Goal: Task Accomplishment & Management: Manage account settings

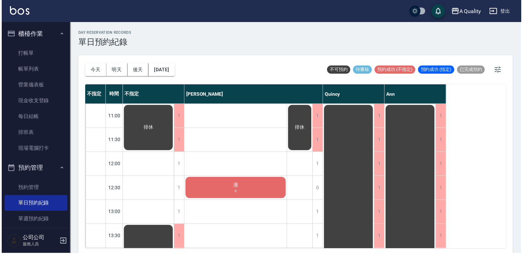
scroll to position [69, 0]
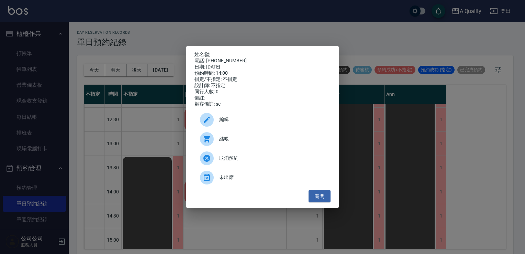
click at [235, 141] on span "結帳" at bounding box center [272, 138] width 106 height 7
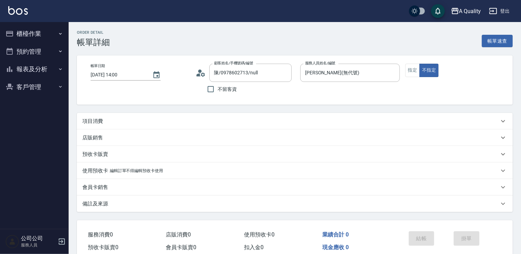
click at [107, 122] on div "項目消費" at bounding box center [290, 120] width 417 height 7
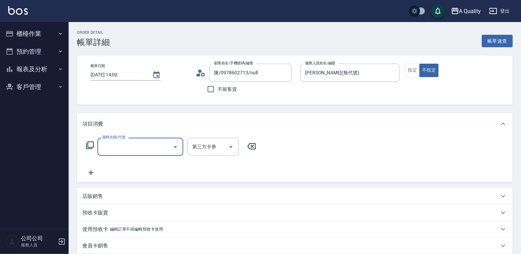
click at [182, 149] on div "服務名稱/代號" at bounding box center [141, 146] width 86 height 18
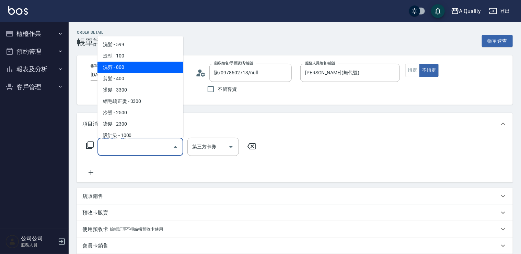
click at [166, 71] on span "洗剪 - 800" at bounding box center [141, 66] width 86 height 11
type input "洗剪(103)"
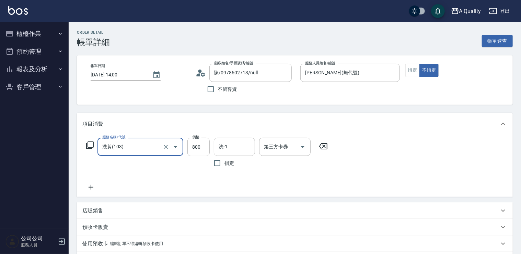
click at [240, 146] on input "洗-1" at bounding box center [234, 147] width 35 height 12
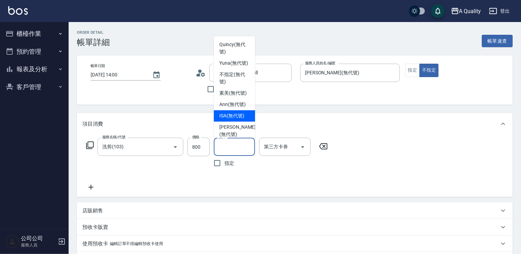
click at [242, 119] on span "ISA (無代號)" at bounding box center [232, 115] width 25 height 7
type input "ISA(無代號)"
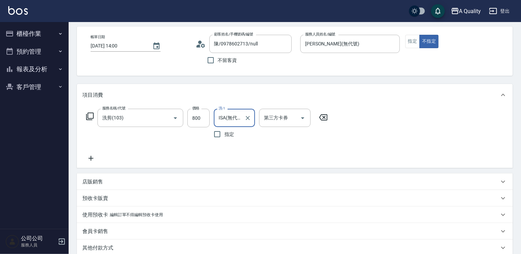
scroll to position [121, 0]
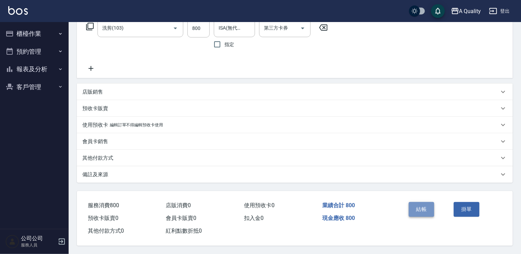
click at [427, 210] on button "結帳" at bounding box center [422, 209] width 26 height 14
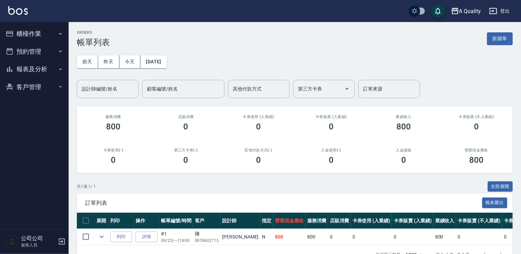
click at [47, 53] on button "預約管理" at bounding box center [34, 52] width 63 height 18
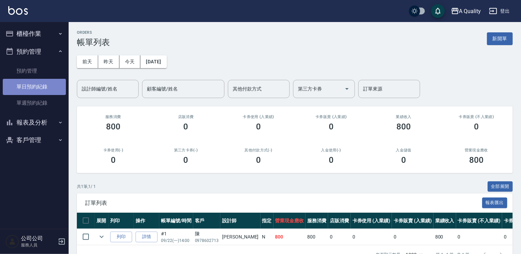
click at [53, 85] on link "單日預約紀錄" at bounding box center [34, 87] width 63 height 16
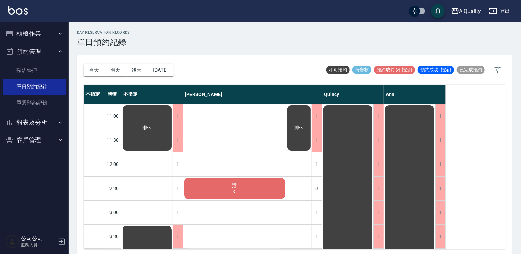
click at [244, 183] on div "潘 c" at bounding box center [234, 187] width 103 height 23
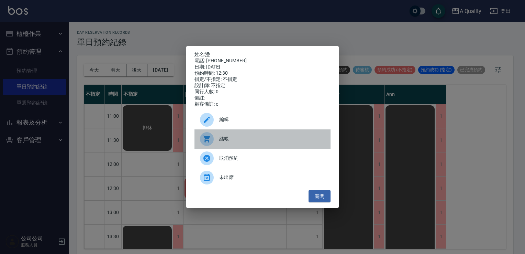
click at [223, 142] on span "結帳" at bounding box center [272, 138] width 106 height 7
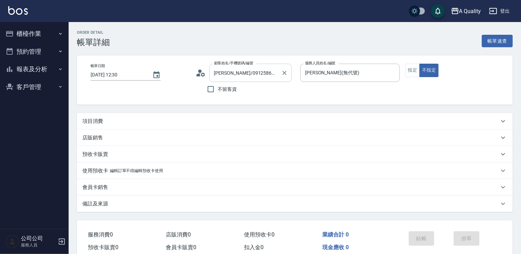
click at [218, 72] on input "[PERSON_NAME]/0912586568/null" at bounding box center [246, 73] width 66 height 12
click at [262, 103] on div "帳單日期 [DATE] 12:30 顧客姓名/手機號碼/編號 [PERSON_NAME]/0912586568/null 顧客姓名/手機號碼/編號 不留客資 …" at bounding box center [295, 79] width 436 height 49
click at [218, 71] on input "潘/0912586568/null" at bounding box center [246, 73] width 66 height 12
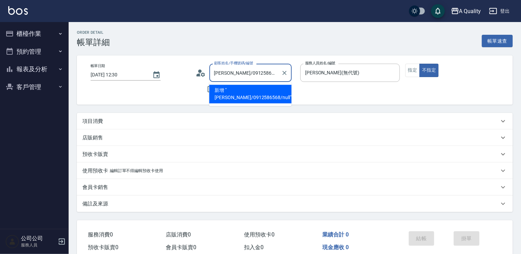
click at [226, 94] on li "新增 "潘小姐/0912586568/null"" at bounding box center [251, 94] width 82 height 19
type input "潘小姐/0912586568/null"
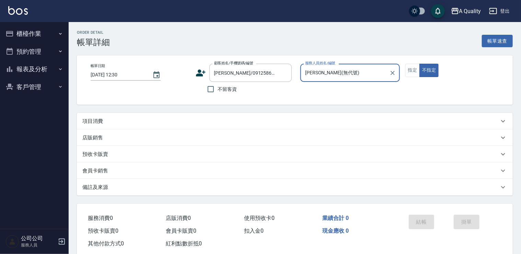
click at [83, 120] on p "項目消費" at bounding box center [92, 120] width 21 height 7
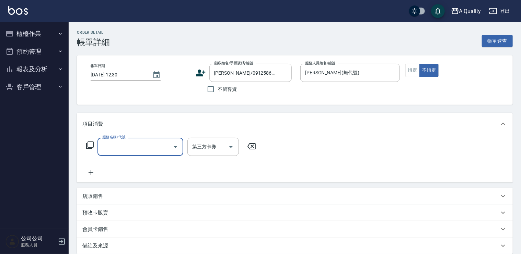
click at [177, 145] on icon "Open" at bounding box center [175, 147] width 8 height 8
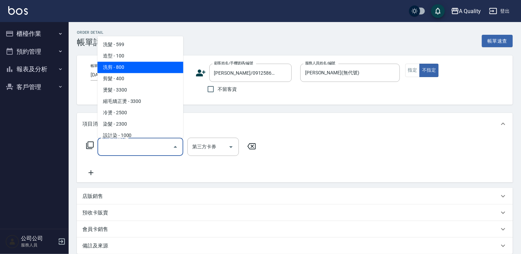
click at [147, 66] on span "洗剪 - 800" at bounding box center [141, 66] width 86 height 11
type input "洗剪(103)"
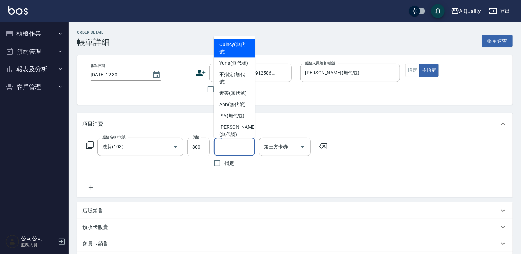
click at [227, 145] on input "洗-1" at bounding box center [234, 147] width 35 height 12
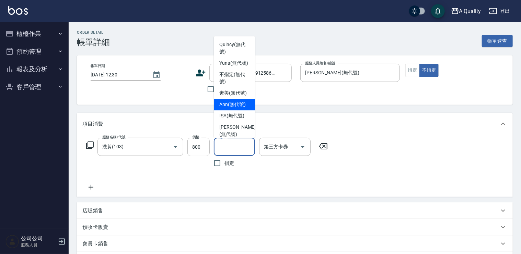
click at [221, 108] on span "Ann (無代號)" at bounding box center [233, 104] width 26 height 7
click at [241, 145] on input "Ann(無代號)" at bounding box center [229, 147] width 25 height 12
click at [233, 119] on span "ISA (無代號)" at bounding box center [232, 115] width 25 height 7
type input "ISA(無代號)"
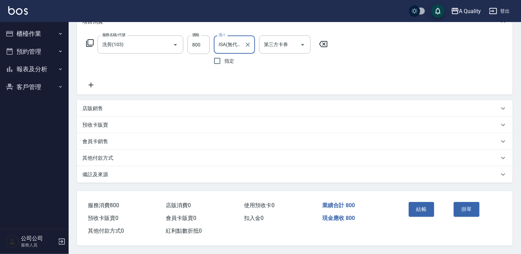
scroll to position [104, 0]
click at [419, 202] on button "結帳" at bounding box center [422, 209] width 26 height 14
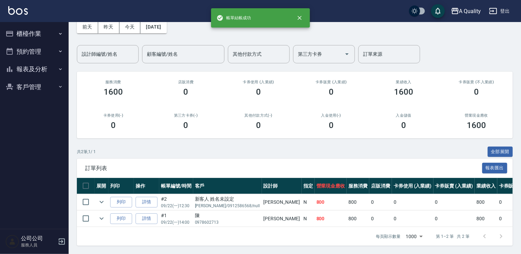
scroll to position [40, 0]
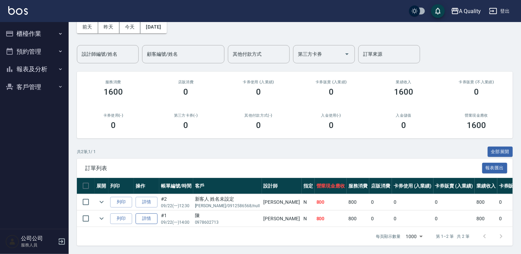
click at [143, 213] on link "詳情" at bounding box center [147, 218] width 22 height 11
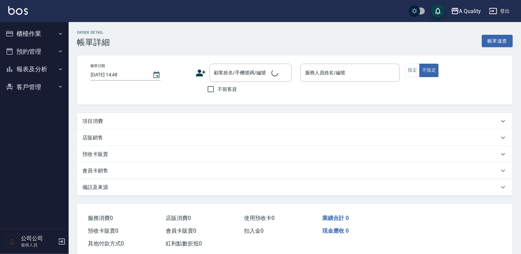
type input "2025/09/22 14:00"
type input "Taylor(無代號)"
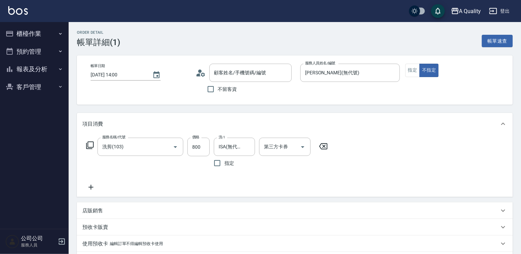
type input "陳/0978602713/null"
type input "洗剪(103)"
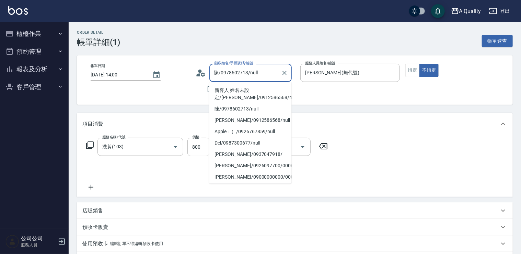
click at [217, 75] on input "陳/0978602713/null" at bounding box center [246, 73] width 66 height 12
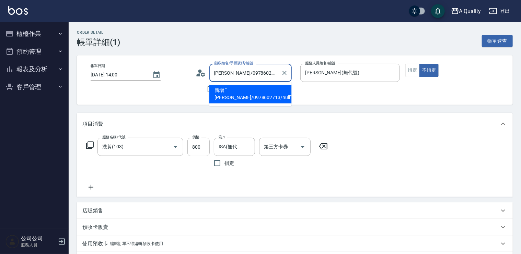
click at [279, 92] on li "新增 "陳小姐/0978602713/null"" at bounding box center [251, 94] width 82 height 19
type input "陳小姐/0978602713/null"
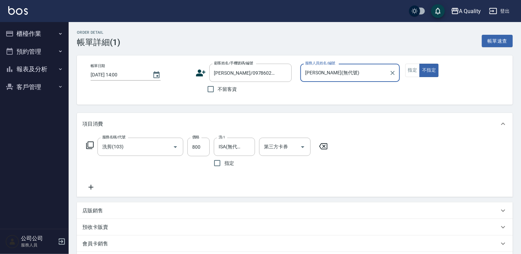
scroll to position [104, 0]
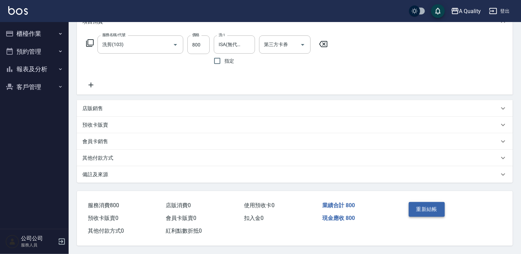
click at [427, 210] on button "重新結帳" at bounding box center [427, 209] width 36 height 14
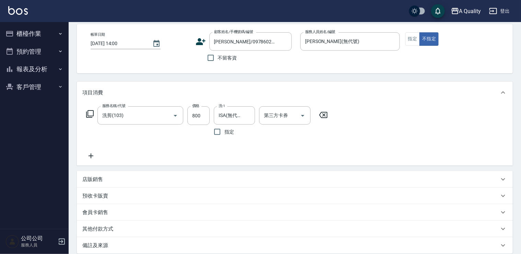
scroll to position [0, 0]
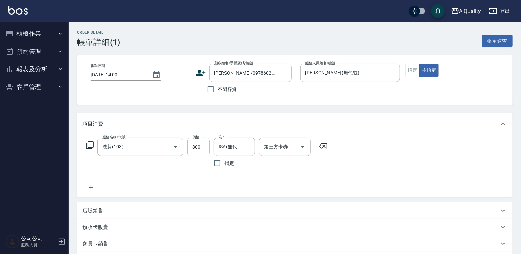
click at [33, 32] on button "櫃檯作業" at bounding box center [34, 34] width 63 height 18
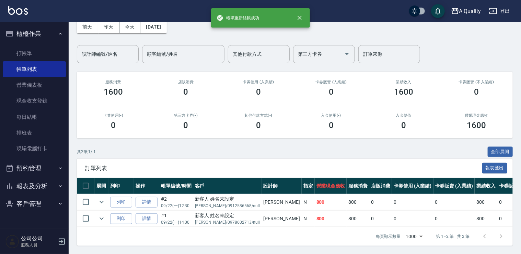
scroll to position [40, 0]
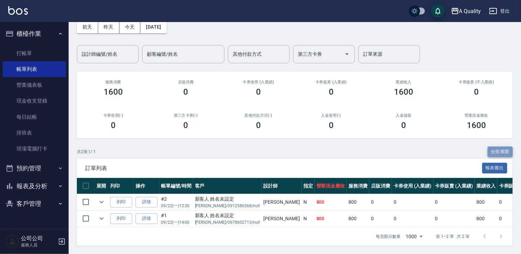
click at [490, 146] on button "全部展開" at bounding box center [500, 151] width 25 height 11
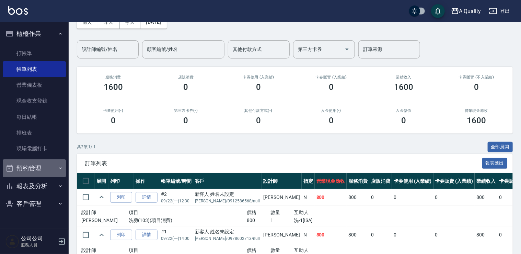
click at [52, 163] on button "預約管理" at bounding box center [34, 168] width 63 height 18
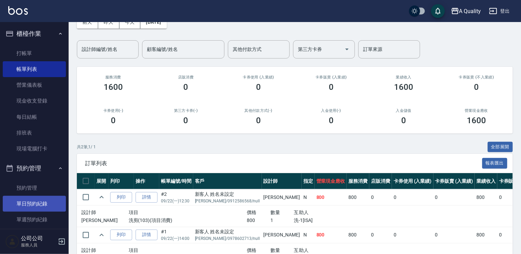
click at [52, 203] on link "單日預約紀錄" at bounding box center [34, 203] width 63 height 16
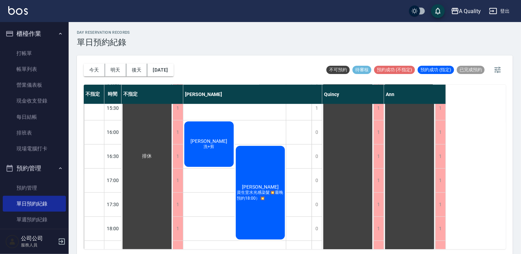
scroll to position [259, 0]
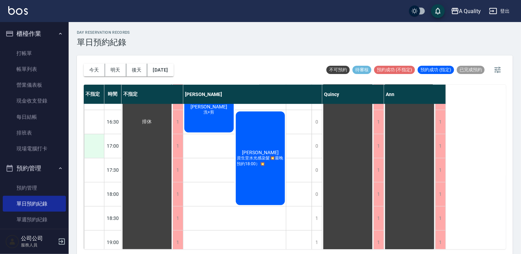
click at [98, 148] on div at bounding box center [94, 146] width 20 height 24
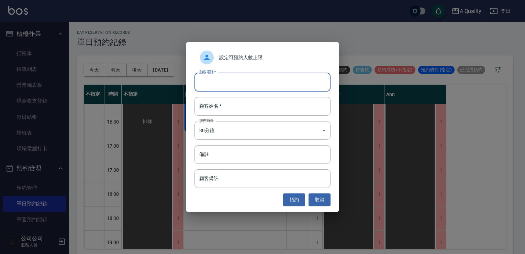
click at [249, 89] on input "顧客電話   *" at bounding box center [262, 81] width 136 height 19
type input "0926565875"
click at [246, 106] on input "顧客姓名   *" at bounding box center [262, 106] width 136 height 19
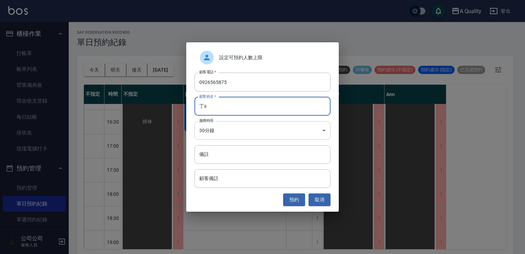
type input "丁s"
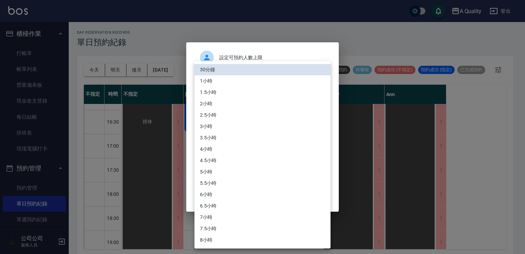
click at [234, 128] on body "A Quality 登出 櫃檯作業 打帳單 帳單列表 營業儀表板 現金收支登錄 每日結帳 排班表 現場電腦打卡 預約管理 預約管理 單日預約紀錄 單週預約紀錄…" at bounding box center [262, 128] width 525 height 256
click at [213, 83] on li "1小時" at bounding box center [262, 80] width 136 height 11
type input "2"
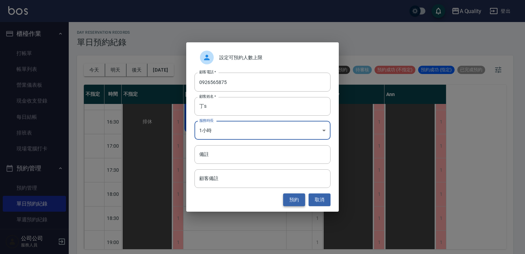
click at [295, 199] on button "預約" at bounding box center [294, 199] width 22 height 13
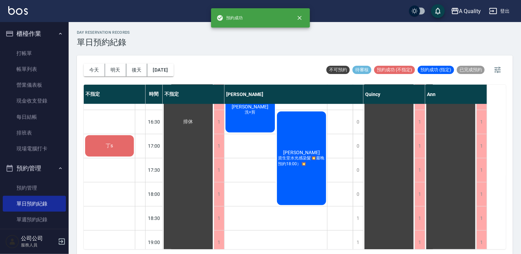
click at [123, 148] on div "丁s" at bounding box center [109, 145] width 51 height 23
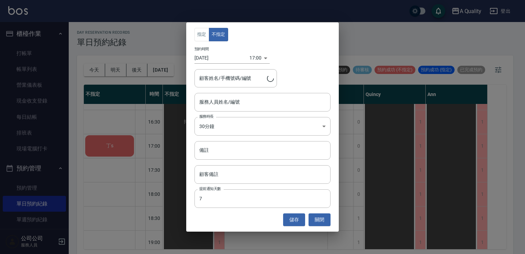
type input "丁s/0926565875"
click at [243, 103] on input "服務人員姓名/編號" at bounding box center [263, 102] width 130 height 12
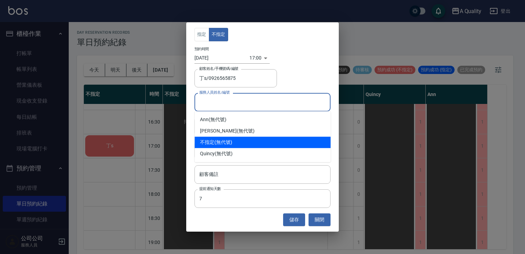
click at [359, 122] on div "指定 不指定 預約時間 2025/09/22 17:00 1758531600000 顧客姓名/手機號碼/編號 丁s/0926565875 顧客姓名/手機號碼…" at bounding box center [262, 127] width 525 height 254
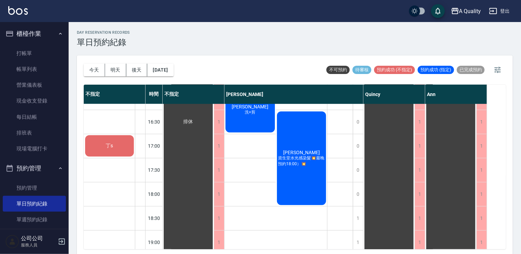
click at [125, 143] on div "丁s" at bounding box center [109, 145] width 51 height 23
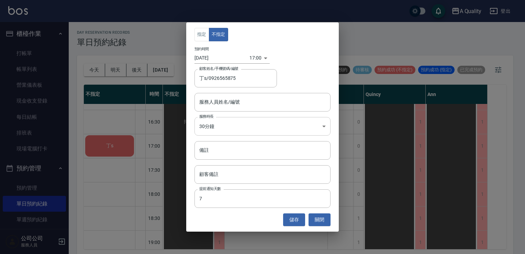
click at [243, 126] on body "A Quality 登出 櫃檯作業 打帳單 帳單列表 營業儀表板 現金收支登錄 每日結帳 排班表 現場電腦打卡 預約管理 預約管理 單日預約紀錄 單週預約紀錄…" at bounding box center [262, 128] width 525 height 256
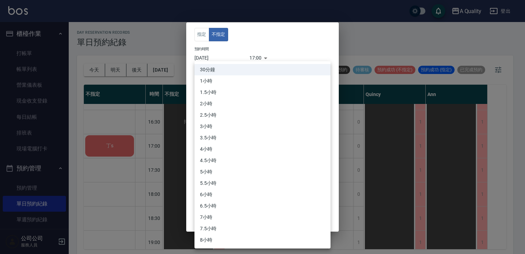
click at [211, 79] on li "1小時" at bounding box center [262, 80] width 136 height 11
type input "2"
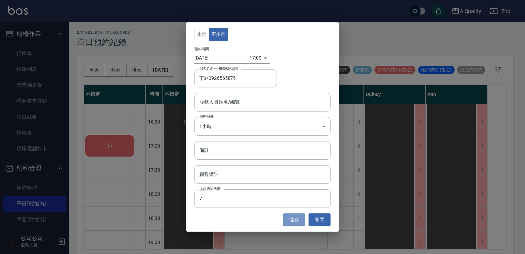
click at [294, 218] on button "儲存" at bounding box center [294, 219] width 22 height 13
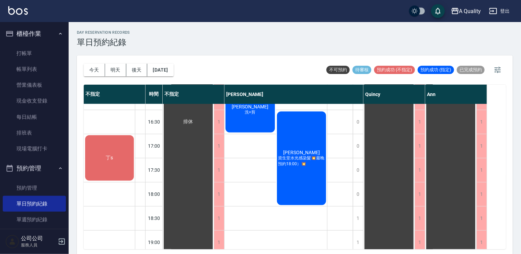
click at [129, 153] on div "丁s" at bounding box center [109, 157] width 51 height 47
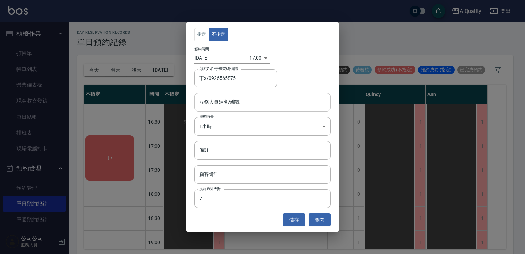
click at [247, 103] on input "服務人員姓名/編號" at bounding box center [263, 102] width 130 height 12
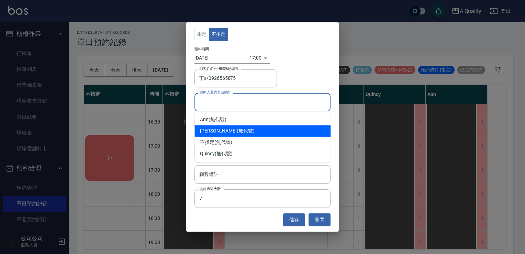
click at [223, 131] on div "Taylor (無代號)" at bounding box center [262, 130] width 136 height 11
type input "Taylor(無代號)"
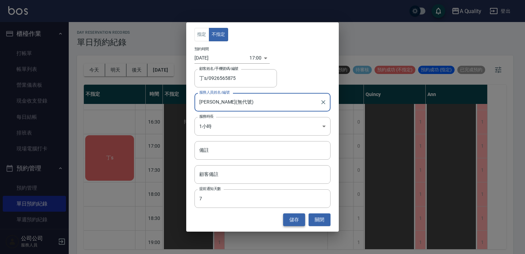
click at [296, 221] on button "儲存" at bounding box center [294, 219] width 22 height 13
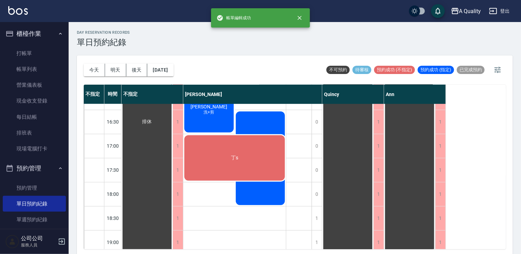
click at [251, 156] on div "丁s" at bounding box center [234, 157] width 103 height 47
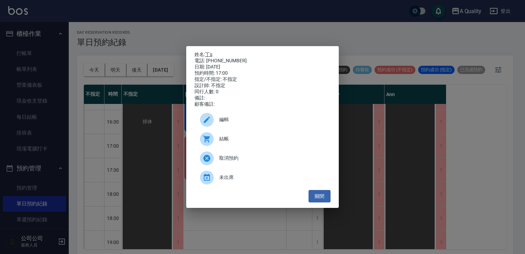
click at [208, 54] on link "丁s" at bounding box center [208, 54] width 7 height 5
click at [321, 197] on button "關閉" at bounding box center [319, 196] width 22 height 13
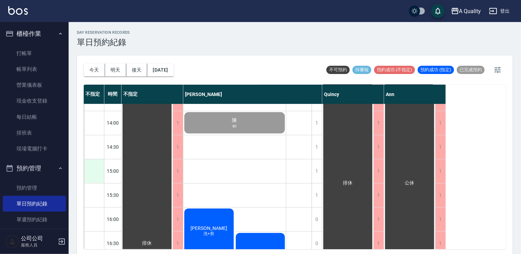
scroll to position [172, 0]
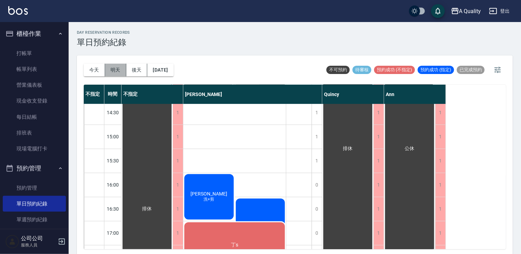
click at [118, 71] on button "明天" at bounding box center [115, 70] width 21 height 13
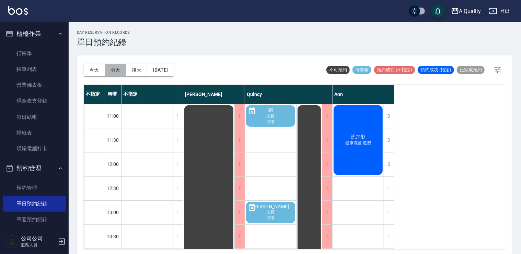
click at [121, 67] on button "明天" at bounding box center [115, 70] width 21 height 13
click at [105, 72] on button "明天" at bounding box center [115, 70] width 21 height 13
click at [117, 72] on button "明天" at bounding box center [115, 70] width 21 height 13
click at [142, 69] on button "後天" at bounding box center [136, 70] width 21 height 13
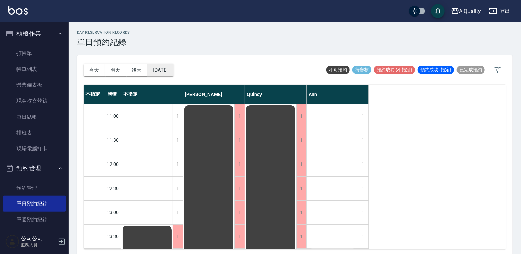
click at [158, 74] on button "2025/09/24" at bounding box center [160, 70] width 26 height 13
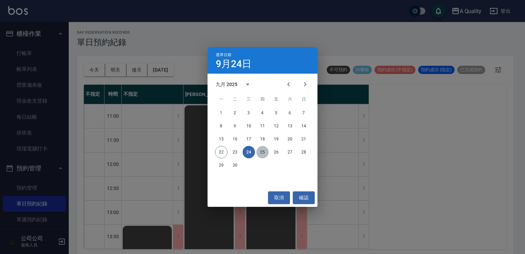
click at [262, 152] on button "25" at bounding box center [262, 152] width 12 height 12
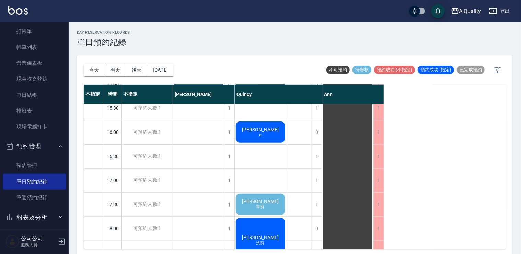
scroll to position [45, 0]
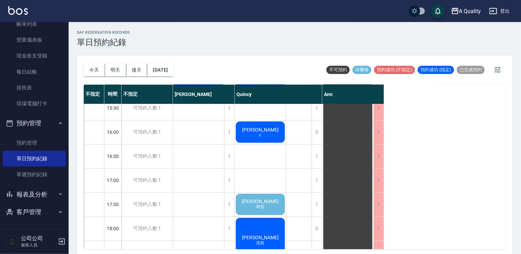
click at [45, 194] on button "報表及分析" at bounding box center [34, 194] width 63 height 18
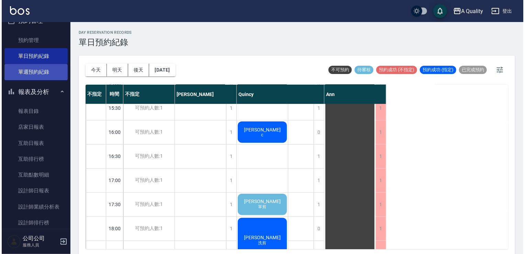
scroll to position [172, 0]
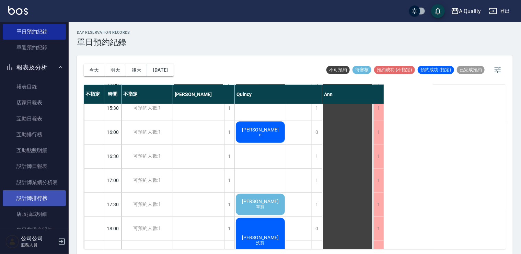
click at [43, 197] on link "設計師排行榜" at bounding box center [34, 198] width 63 height 16
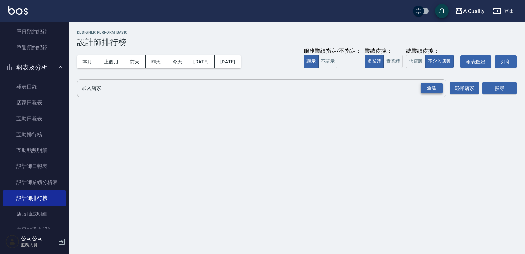
click at [432, 89] on div "全選" at bounding box center [431, 88] width 22 height 11
click at [488, 88] on button "搜尋" at bounding box center [499, 88] width 34 height 13
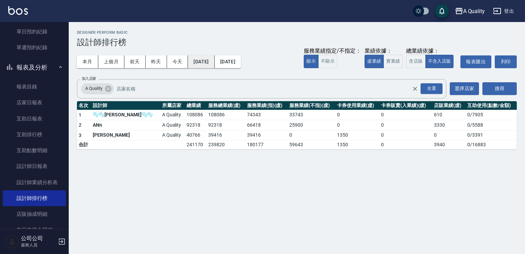
click at [214, 63] on button "2025/09/01" at bounding box center [201, 61] width 26 height 13
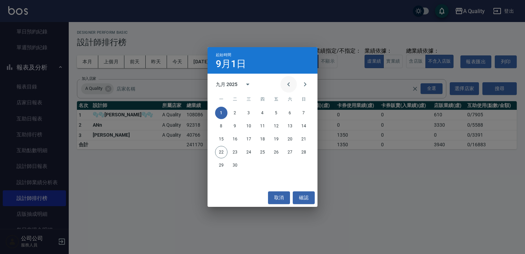
click at [287, 82] on icon "Previous month" at bounding box center [288, 84] width 8 height 8
click at [275, 115] on button "1" at bounding box center [276, 112] width 12 height 12
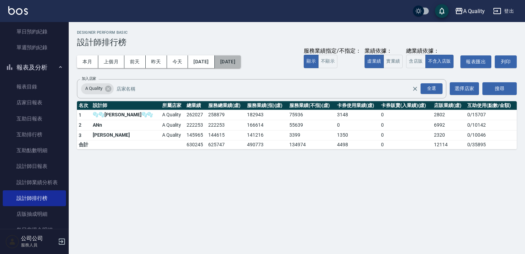
click at [241, 65] on button "[DATE]" at bounding box center [228, 61] width 26 height 13
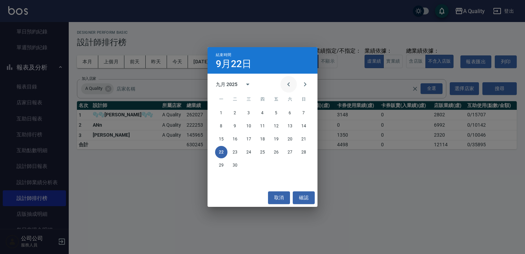
click at [285, 85] on icon "Previous month" at bounding box center [288, 84] width 8 height 8
click at [278, 150] on button "22" at bounding box center [276, 152] width 12 height 12
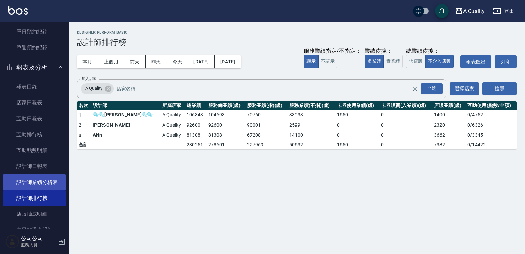
scroll to position [69, 0]
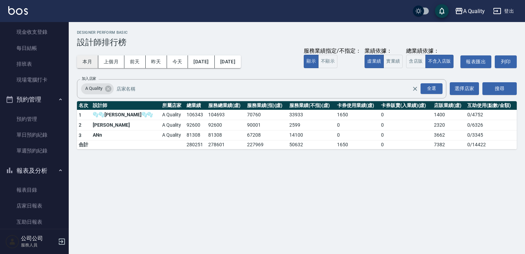
click at [92, 62] on button "本月" at bounding box center [87, 61] width 21 height 13
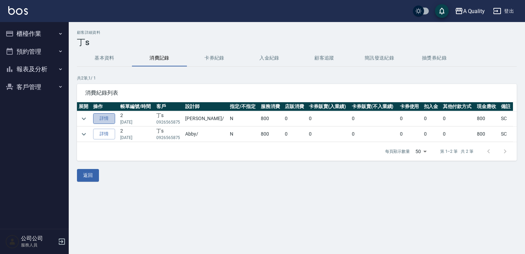
click at [110, 116] on link "詳情" at bounding box center [104, 118] width 22 height 11
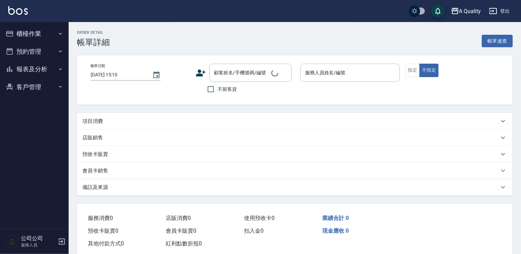
type input "2025/05/26 13:00"
type input "[PERSON_NAME](無代號)"
type input "SC"
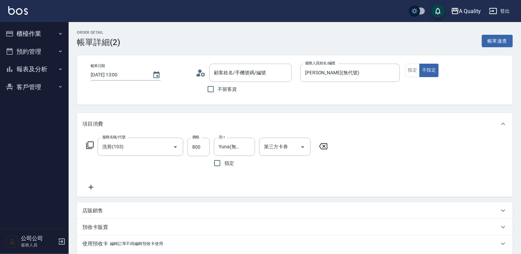
type input "丁s/0926565875/null"
type input "洗剪(103)"
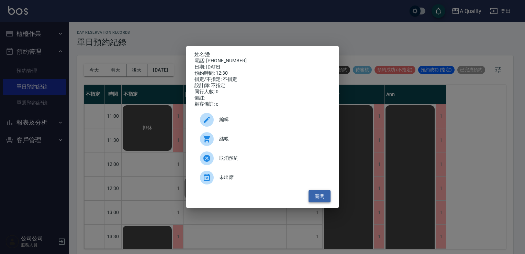
click at [323, 193] on button "關閉" at bounding box center [319, 196] width 22 height 13
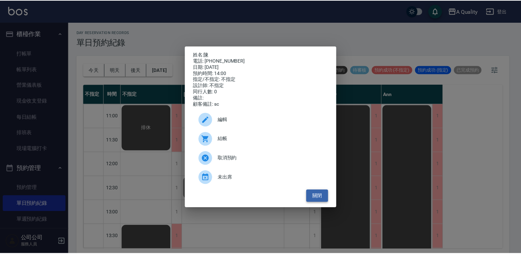
scroll to position [69, 0]
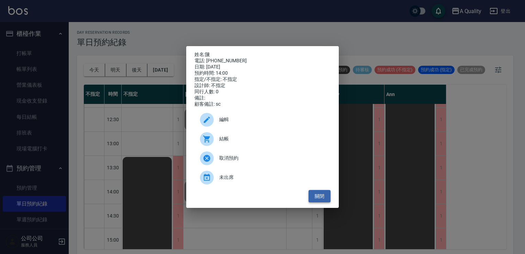
click at [316, 200] on button "關閉" at bounding box center [319, 196] width 22 height 13
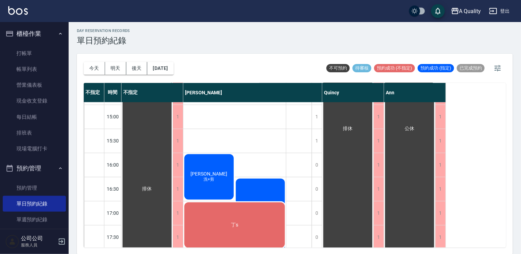
scroll to position [293, 0]
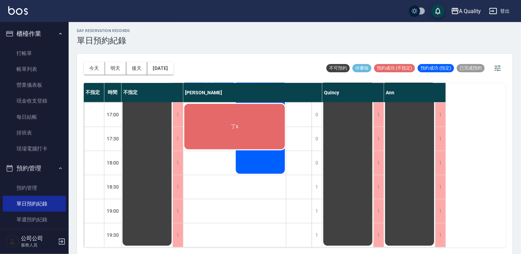
click at [116, 67] on button "明天" at bounding box center [115, 68] width 21 height 13
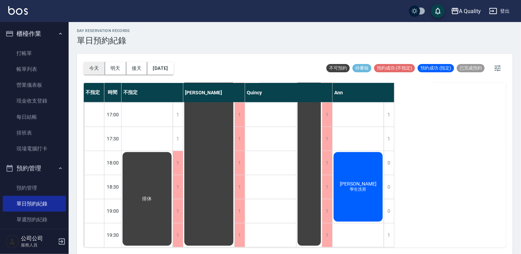
click at [97, 68] on button "今天" at bounding box center [94, 68] width 21 height 13
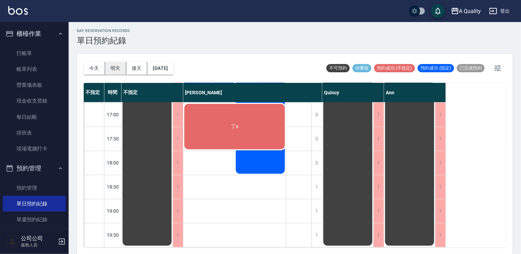
click at [116, 68] on button "明天" at bounding box center [115, 68] width 21 height 13
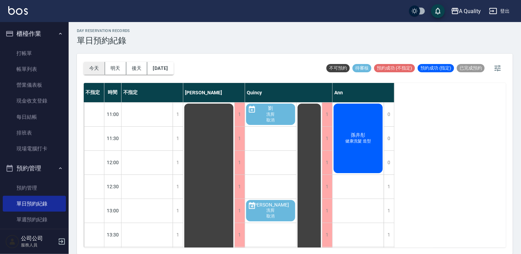
click at [101, 65] on button "今天" at bounding box center [94, 68] width 21 height 13
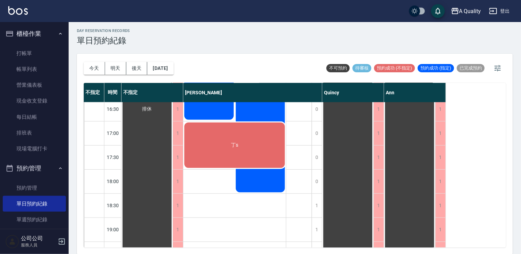
scroll to position [293, 0]
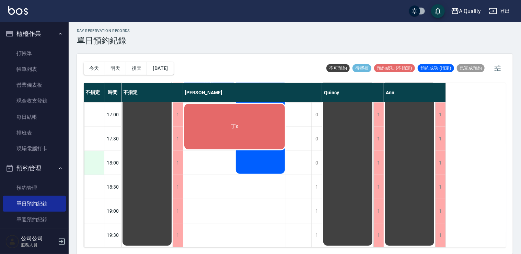
click at [97, 160] on div at bounding box center [94, 163] width 20 height 24
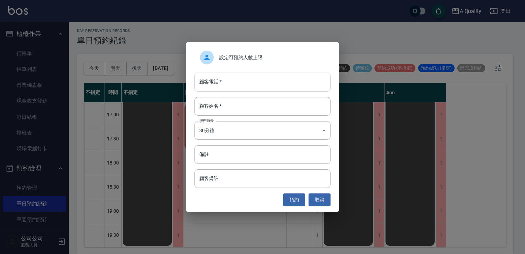
click at [261, 88] on input "顧客電話   *" at bounding box center [262, 81] width 136 height 19
type input "0952198098"
click at [232, 104] on input "顧客姓名   *" at bounding box center [262, 106] width 136 height 19
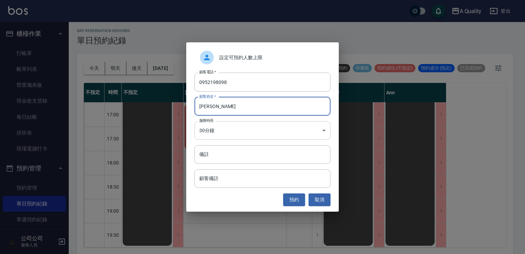
type input "[PERSON_NAME]"
click at [270, 131] on body "A Quality 登出 櫃檯作業 打帳單 帳單列表 營業儀表板 現金收支登錄 每日結帳 排班表 現場電腦打卡 預約管理 預約管理 單日預約紀錄 單週預約紀錄…" at bounding box center [262, 126] width 525 height 256
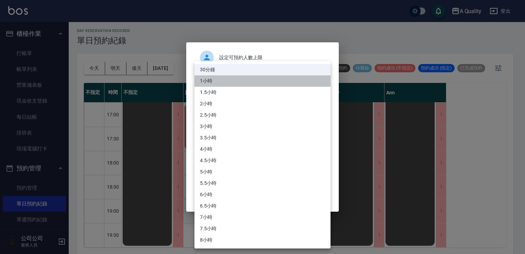
click at [221, 79] on li "1小時" at bounding box center [262, 80] width 136 height 11
type input "2"
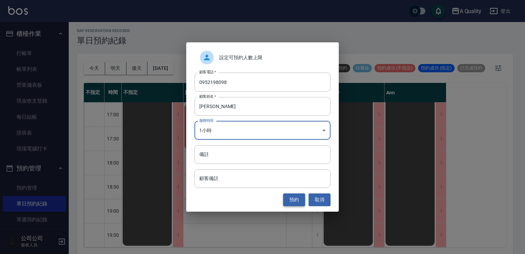
click at [298, 198] on button "預約" at bounding box center [294, 199] width 22 height 13
